Goal: Information Seeking & Learning: Compare options

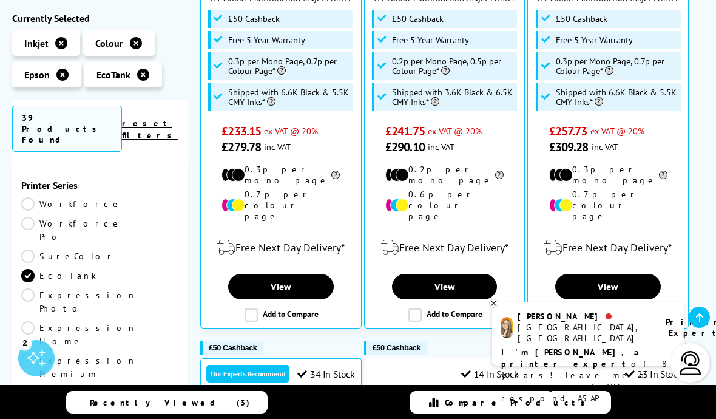
scroll to position [442, 0]
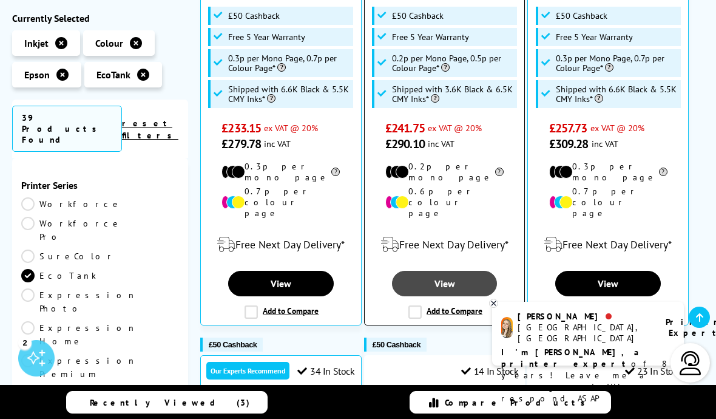
click at [454, 271] on link "View" at bounding box center [445, 284] width 106 height 26
